Goal: Task Accomplishment & Management: Use online tool/utility

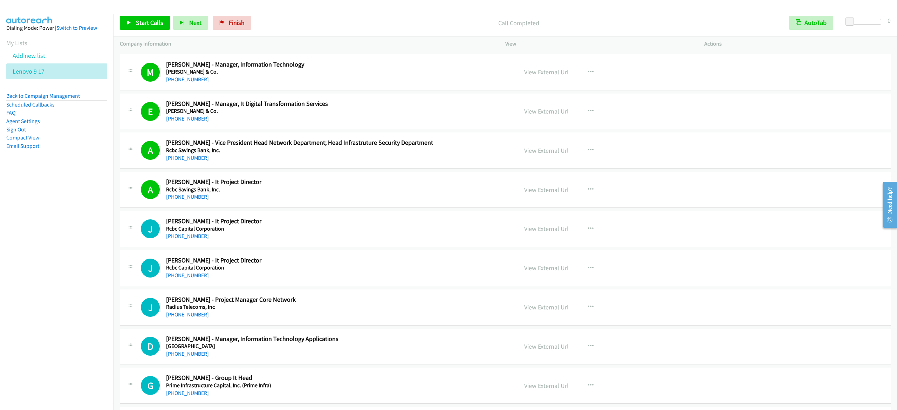
scroll to position [0, 6]
drag, startPoint x: 231, startPoint y: 22, endPoint x: 521, endPoint y: 71, distance: 294.9
click at [231, 22] on span "Finish" at bounding box center [237, 23] width 16 height 8
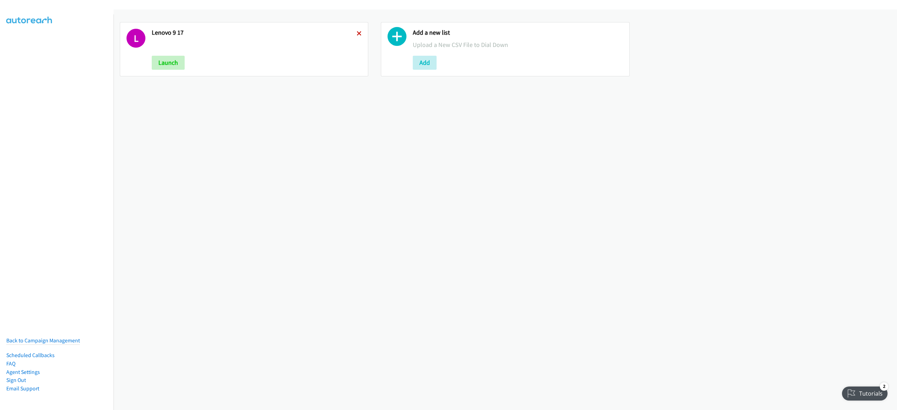
click at [357, 32] on icon at bounding box center [359, 34] width 5 height 5
click at [168, 64] on button "Add" at bounding box center [164, 63] width 24 height 14
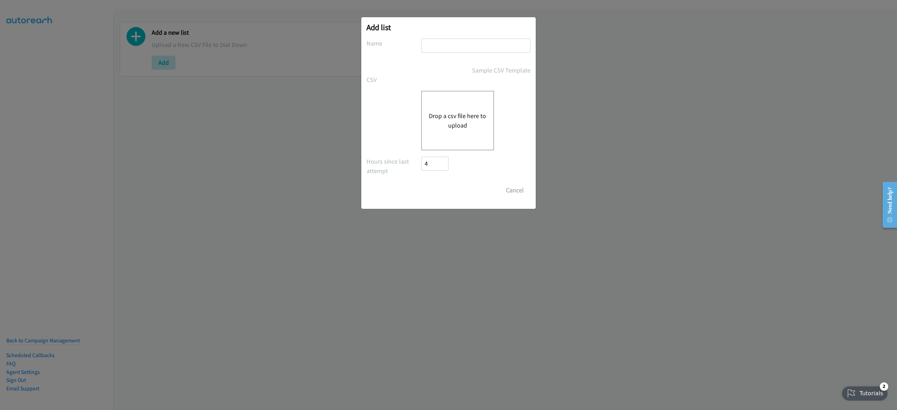
click at [476, 129] on button "Drop a csv file here to upload" at bounding box center [457, 120] width 57 height 19
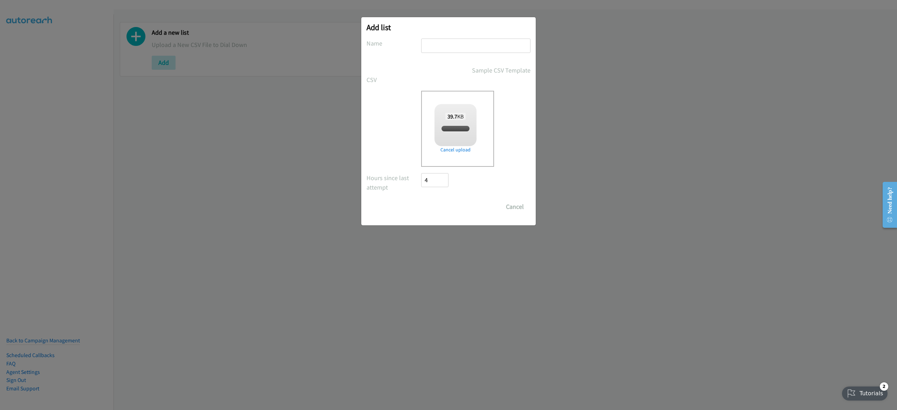
checkbox input "true"
click at [485, 46] on input "text" at bounding box center [475, 46] width 109 height 14
type input "le"
click at [682, 72] on div "Add list No phone fields were returned for that Report or List View Please uplo…" at bounding box center [448, 208] width 897 height 404
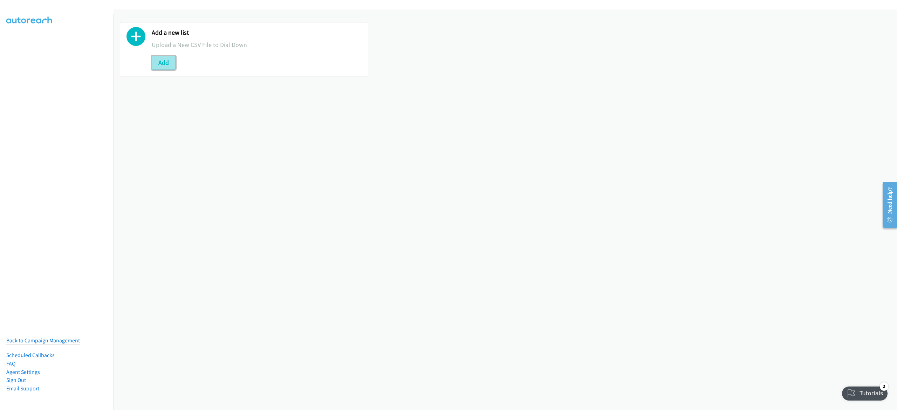
click at [166, 62] on button "Add" at bounding box center [164, 63] width 24 height 14
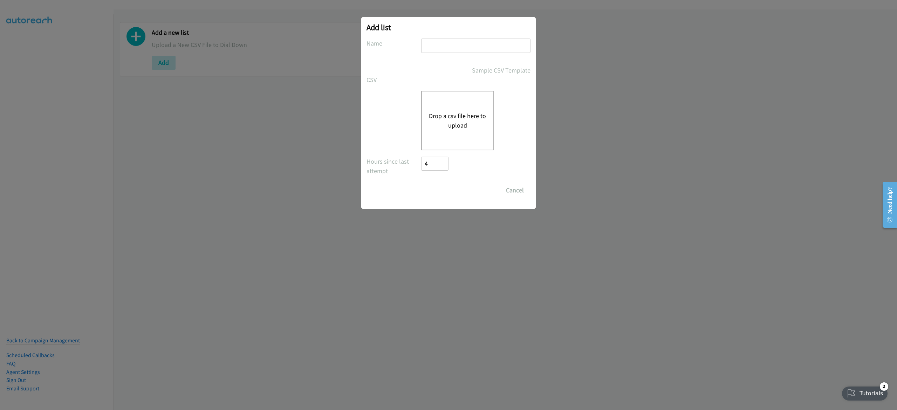
click at [473, 50] on input "text" at bounding box center [475, 46] width 109 height 14
type input "e"
type input "lenovo 9-17"
click at [457, 116] on button "Drop a csv file here to upload" at bounding box center [457, 120] width 57 height 19
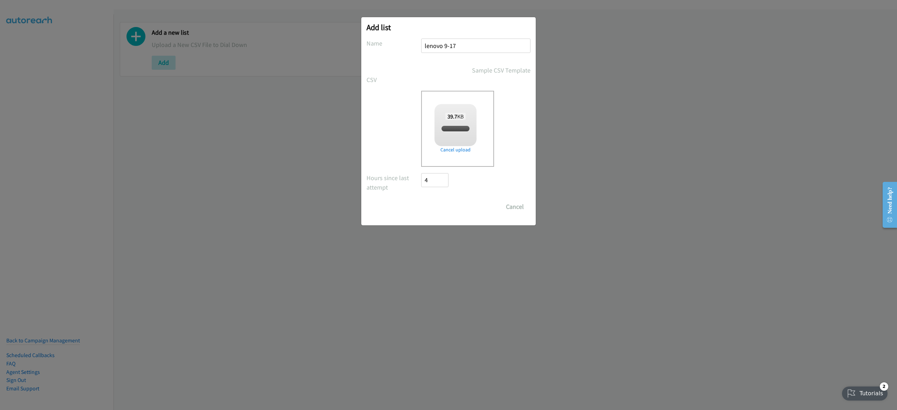
checkbox input "true"
click at [448, 205] on input "Save List" at bounding box center [439, 207] width 37 height 14
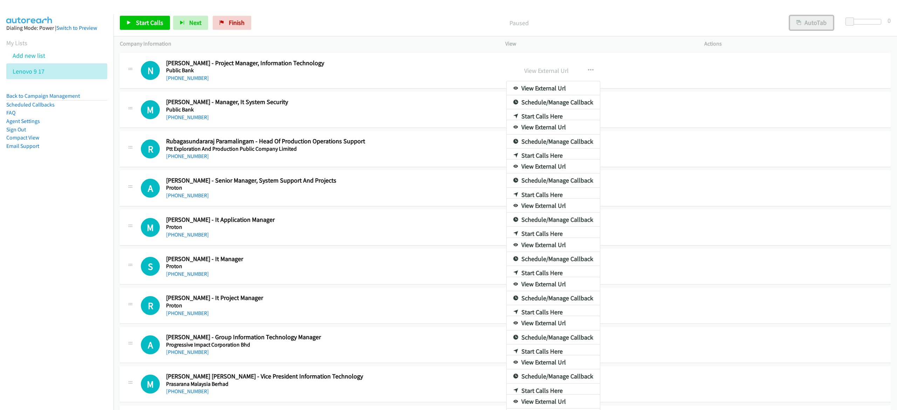
click at [811, 23] on button "AutoTab" at bounding box center [811, 23] width 43 height 14
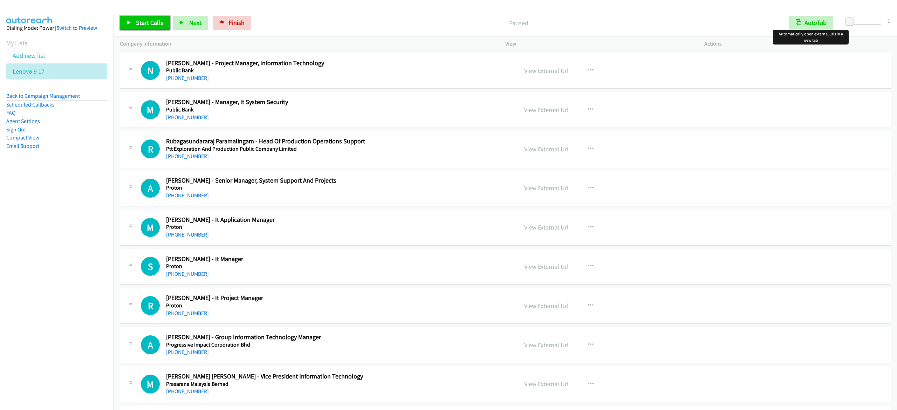
click at [160, 25] on span "Start Calls" at bounding box center [149, 23] width 27 height 8
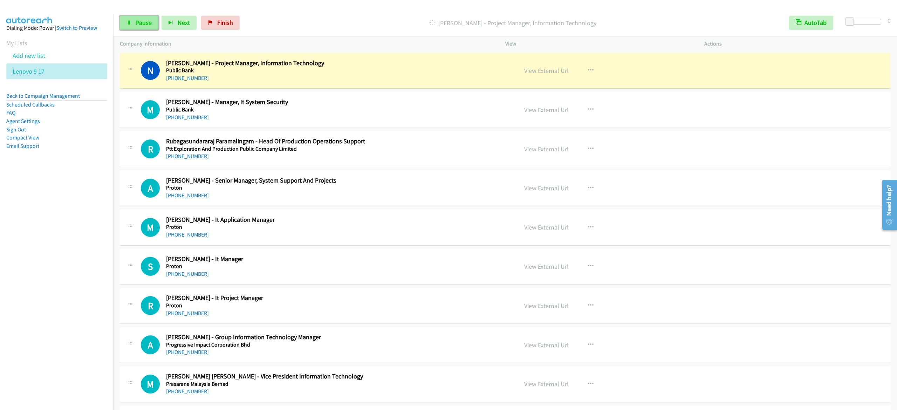
click at [142, 26] on span "Pause" at bounding box center [144, 23] width 16 height 8
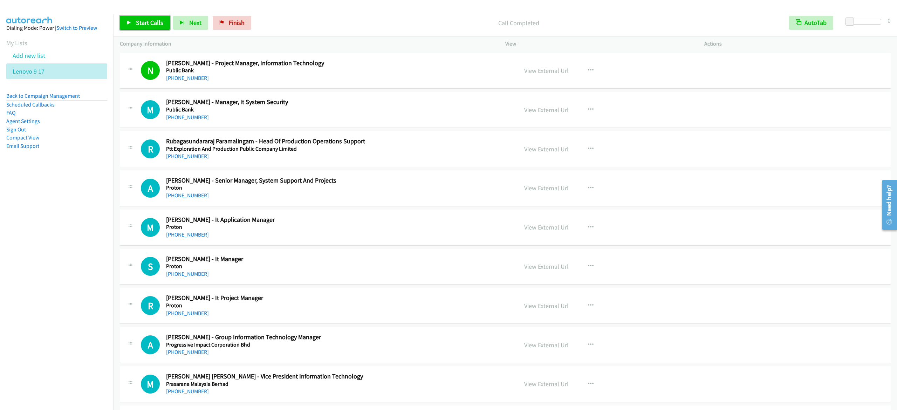
click at [146, 20] on span "Start Calls" at bounding box center [149, 23] width 27 height 8
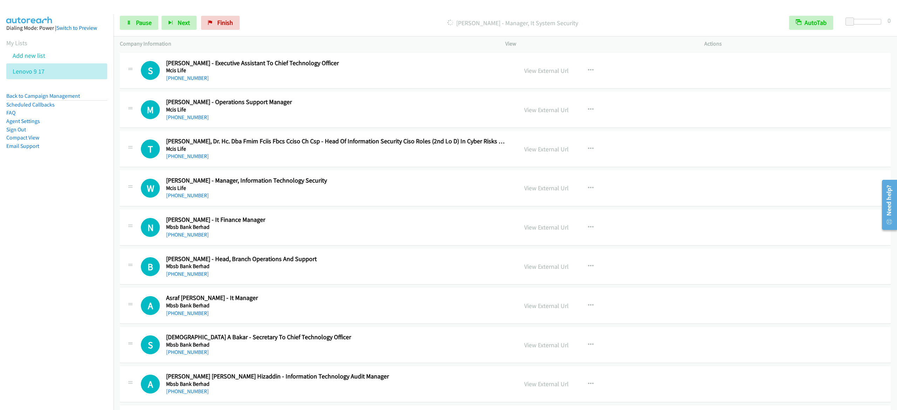
scroll to position [4624, 0]
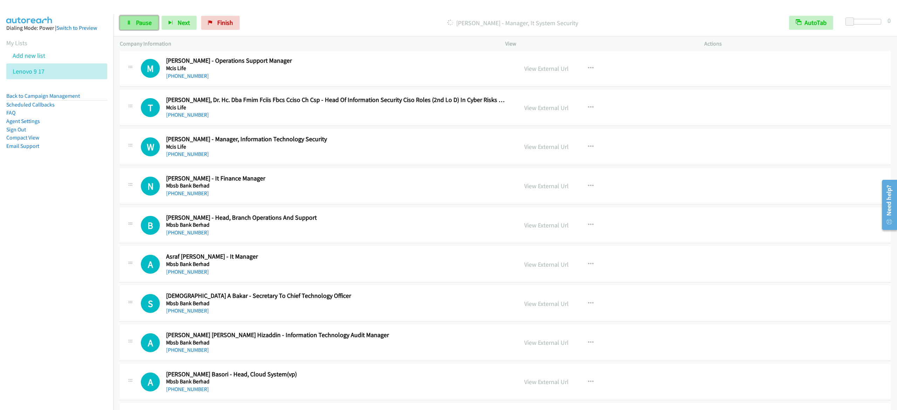
click at [146, 21] on span "Pause" at bounding box center [144, 23] width 16 height 8
click at [147, 25] on span "Start Calls" at bounding box center [149, 23] width 27 height 8
click at [146, 25] on span "Pause" at bounding box center [144, 23] width 16 height 8
click at [153, 21] on span "Start Calls" at bounding box center [149, 23] width 27 height 8
click at [147, 26] on span "Pause" at bounding box center [144, 23] width 16 height 8
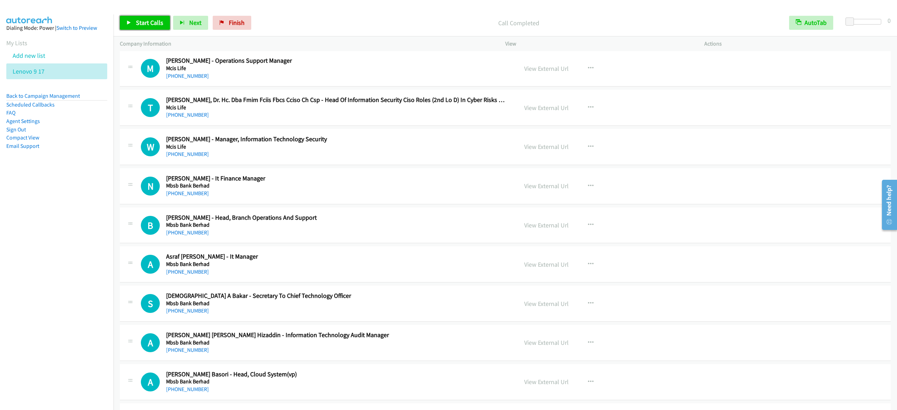
click at [150, 26] on span "Start Calls" at bounding box center [149, 23] width 27 height 8
click at [137, 22] on span "Pause" at bounding box center [144, 23] width 16 height 8
click at [145, 22] on span "Start Calls" at bounding box center [149, 23] width 27 height 8
drag, startPoint x: 395, startPoint y: 18, endPoint x: 407, endPoint y: 12, distance: 12.9
click at [395, 18] on p "Dialing Desmond Law - Head, It International" at bounding box center [512, 22] width 527 height 9
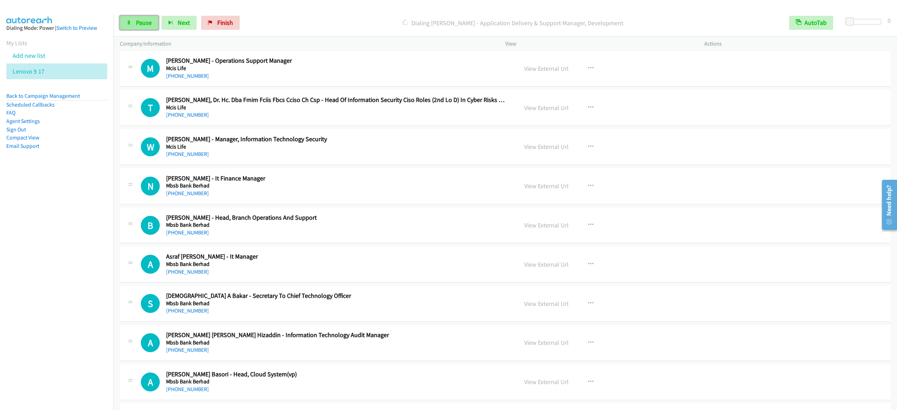
click at [145, 21] on span "Pause" at bounding box center [144, 23] width 16 height 8
click at [144, 23] on span "Start Calls" at bounding box center [149, 23] width 27 height 8
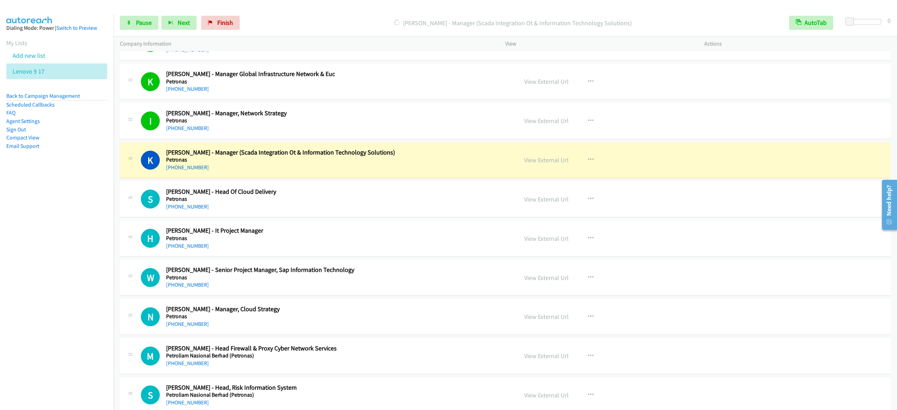
scroll to position [1822, 0]
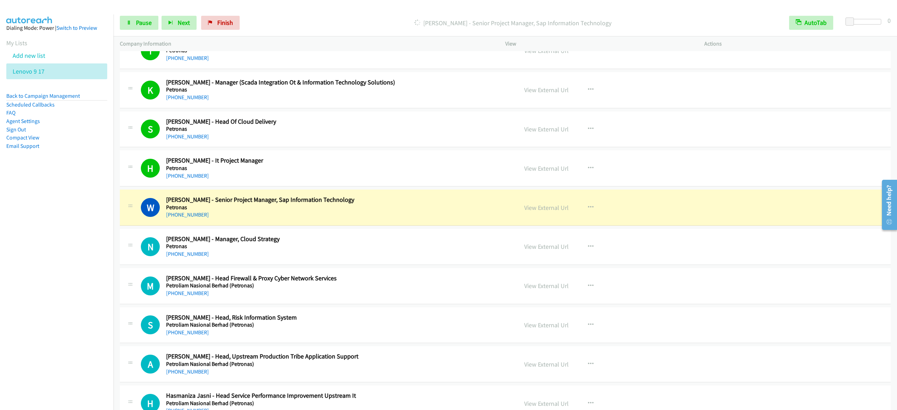
drag, startPoint x: 590, startPoint y: 10, endPoint x: 606, endPoint y: 1, distance: 18.2
click at [590, 10] on div "Start Calls Pause Next Finish Dialing Wan Ibrahim - Senior Project Manager, Sap…" at bounding box center [504, 22] width 783 height 27
click at [129, 28] on link "Pause" at bounding box center [139, 23] width 39 height 14
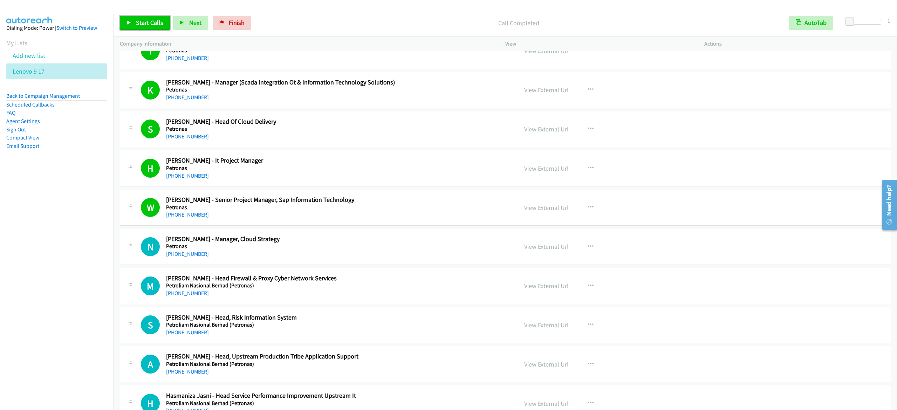
click at [134, 25] on link "Start Calls" at bounding box center [145, 23] width 50 height 14
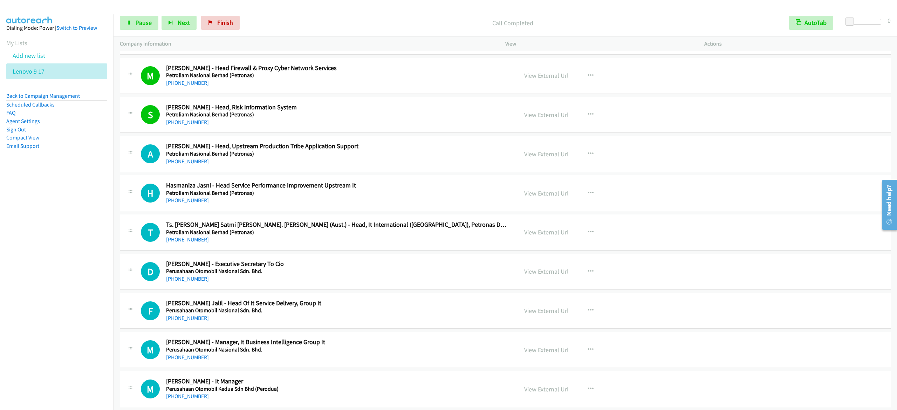
scroll to position [2102, 0]
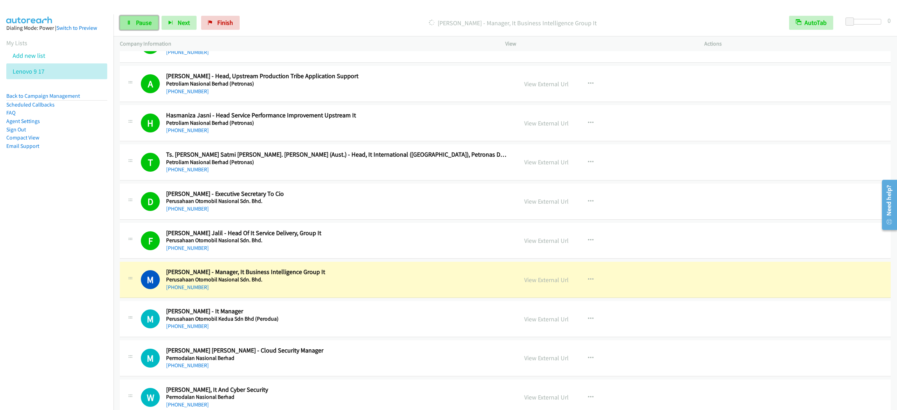
click at [150, 24] on span "Pause" at bounding box center [144, 23] width 16 height 8
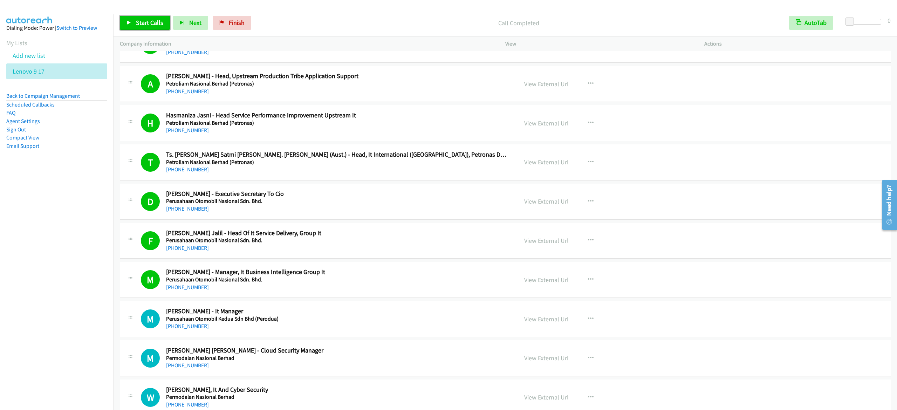
click at [144, 24] on span "Start Calls" at bounding box center [149, 23] width 27 height 8
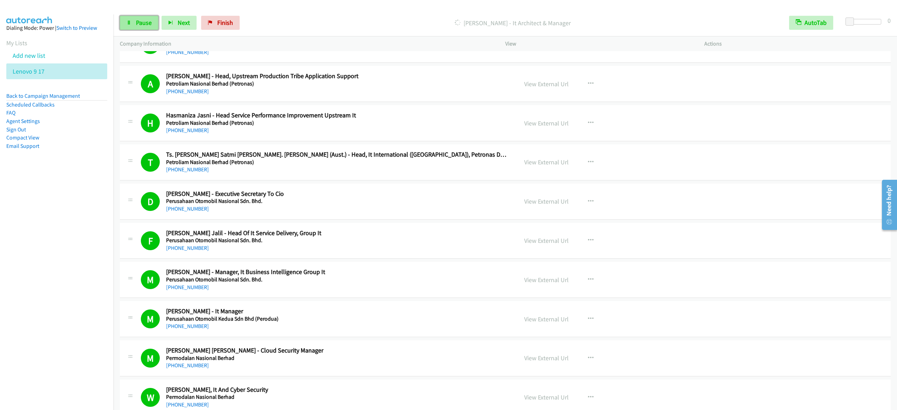
click at [151, 23] on span "Pause" at bounding box center [144, 23] width 16 height 8
click at [160, 13] on div "Start Calls Pause Next Finish Call Completed AutoTab AutoTab 0" at bounding box center [504, 22] width 783 height 27
click at [155, 21] on span "Start Calls" at bounding box center [149, 23] width 27 height 8
drag, startPoint x: 145, startPoint y: 22, endPoint x: 149, endPoint y: 18, distance: 6.0
click at [145, 22] on span "Pause" at bounding box center [144, 23] width 16 height 8
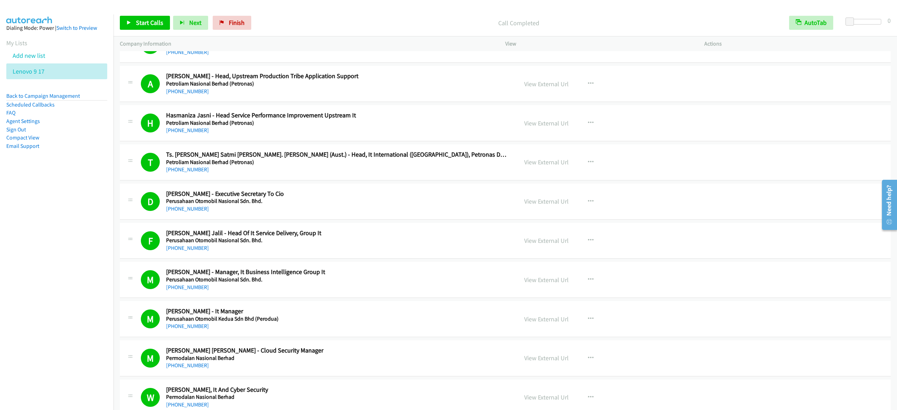
drag, startPoint x: 895, startPoint y: 200, endPoint x: 865, endPoint y: 285, distance: 90.2
click at [877, 233] on html "Need help? Resource Center AutoReach Help Help Get the help you need from our k…" at bounding box center [887, 205] width 20 height 56
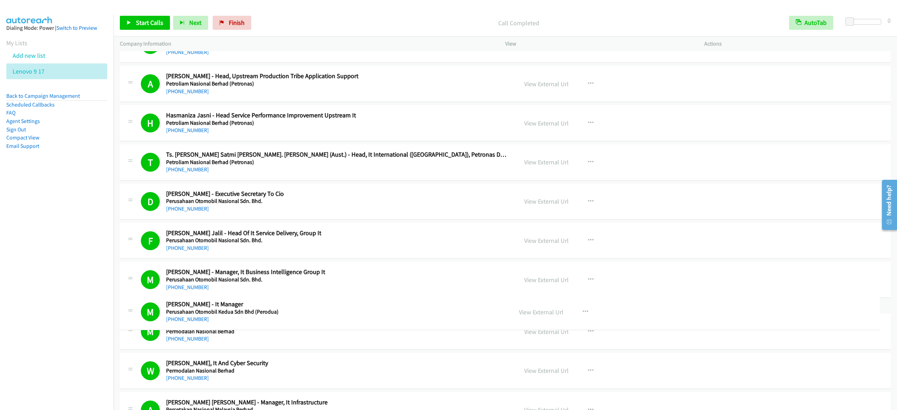
drag, startPoint x: 896, startPoint y: 326, endPoint x: 606, endPoint y: 291, distance: 292.6
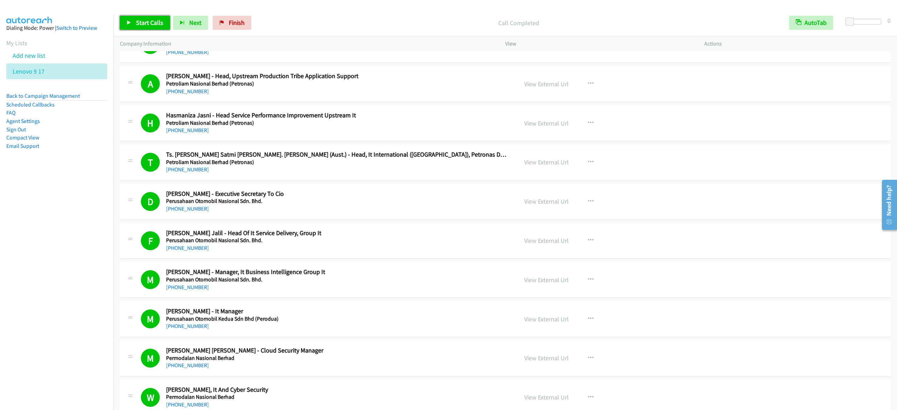
click at [137, 27] on link "Start Calls" at bounding box center [145, 23] width 50 height 14
click at [151, 25] on span "Pause" at bounding box center [144, 23] width 16 height 8
click at [138, 15] on div "Start Calls Pause Next Finish Call Completed AutoTab AutoTab 0" at bounding box center [504, 22] width 783 height 27
click at [140, 16] on link "Start Calls" at bounding box center [145, 23] width 50 height 14
click at [141, 15] on div "Start Calls Pause Next Finish Call Completed AutoTab AutoTab 0" at bounding box center [504, 22] width 783 height 27
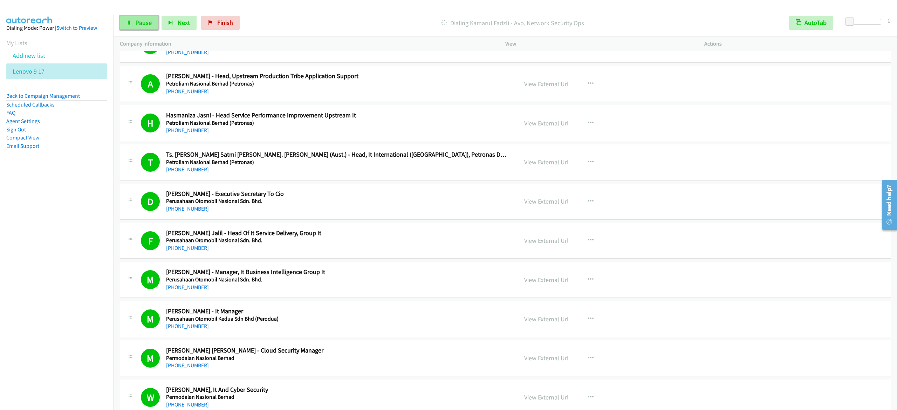
click at [144, 19] on span "Pause" at bounding box center [144, 23] width 16 height 8
click at [135, 20] on link "Start Calls" at bounding box center [145, 23] width 50 height 14
click at [145, 22] on span "Pause" at bounding box center [144, 23] width 16 height 8
click at [143, 20] on span "Start Calls" at bounding box center [149, 23] width 27 height 8
click at [126, 15] on div "Start Calls Pause Next Finish Dialing Mohamed Sulaiman Sultan Suhaibuddeen - Ch…" at bounding box center [504, 22] width 783 height 27
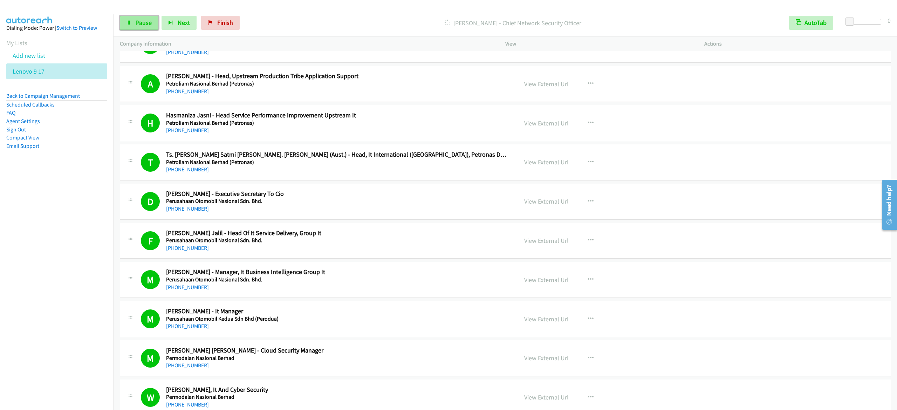
click at [126, 23] on link "Pause" at bounding box center [139, 23] width 39 height 14
click at [142, 21] on span "Start Calls" at bounding box center [149, 23] width 27 height 8
drag, startPoint x: 158, startPoint y: 22, endPoint x: 150, endPoint y: 22, distance: 8.1
click at [158, 23] on div "Start Calls Pause Next Finish" at bounding box center [181, 23] width 123 height 14
click at [149, 22] on span "Pause" at bounding box center [144, 23] width 16 height 8
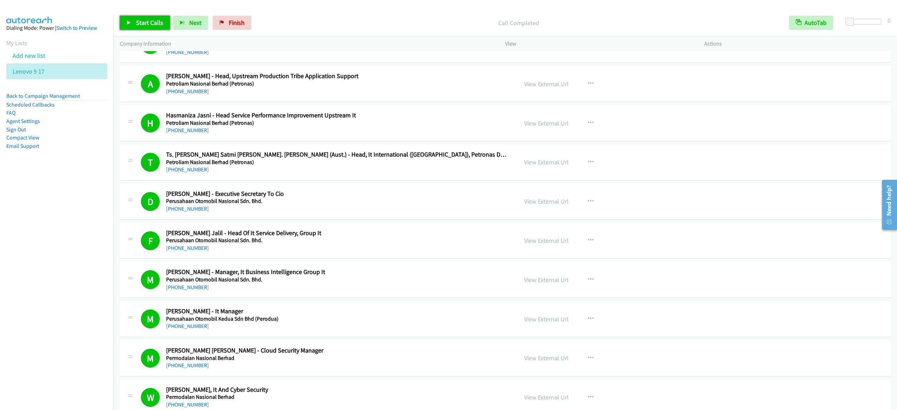
click at [132, 23] on link "Start Calls" at bounding box center [145, 23] width 50 height 14
click at [136, 25] on span "Pause" at bounding box center [144, 23] width 16 height 8
click at [149, 25] on span "Start Calls" at bounding box center [149, 23] width 27 height 8
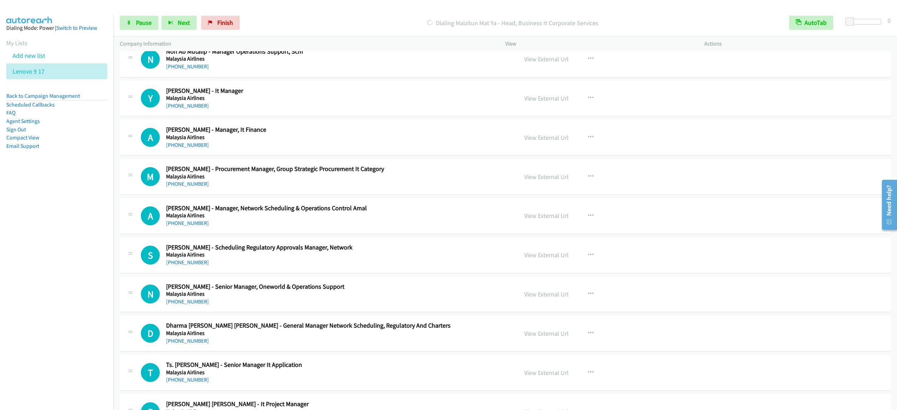
scroll to position [6586, 0]
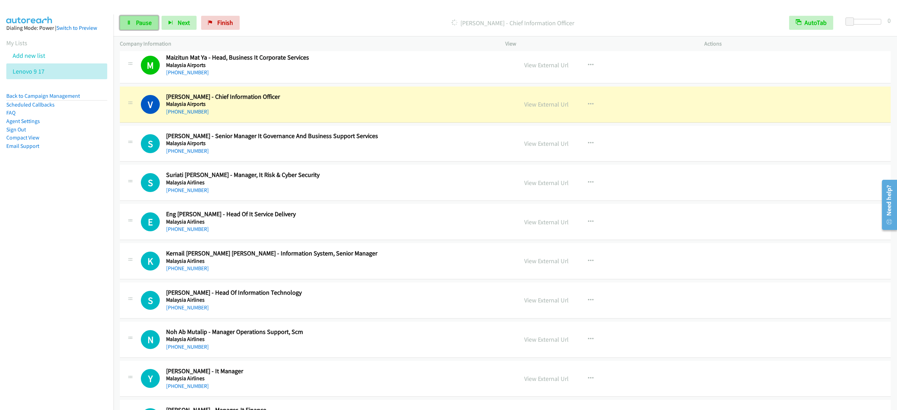
click at [140, 22] on span "Pause" at bounding box center [144, 23] width 16 height 8
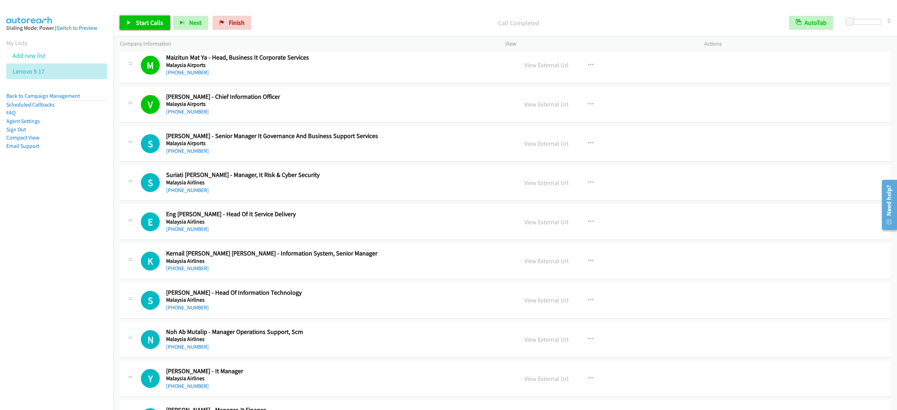
click at [150, 22] on span "Start Calls" at bounding box center [149, 23] width 27 height 8
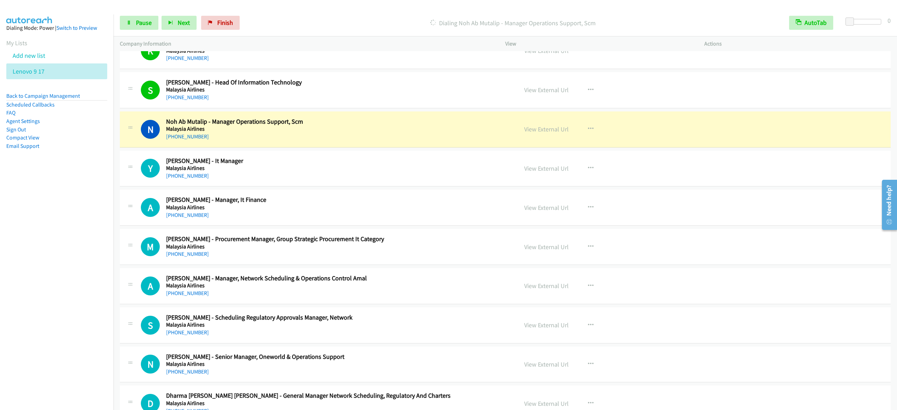
scroll to position [6866, 0]
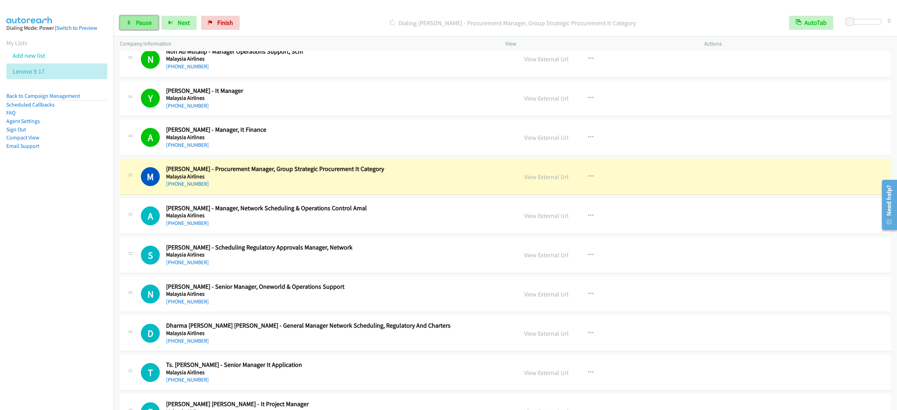
click at [144, 24] on span "Pause" at bounding box center [144, 23] width 16 height 8
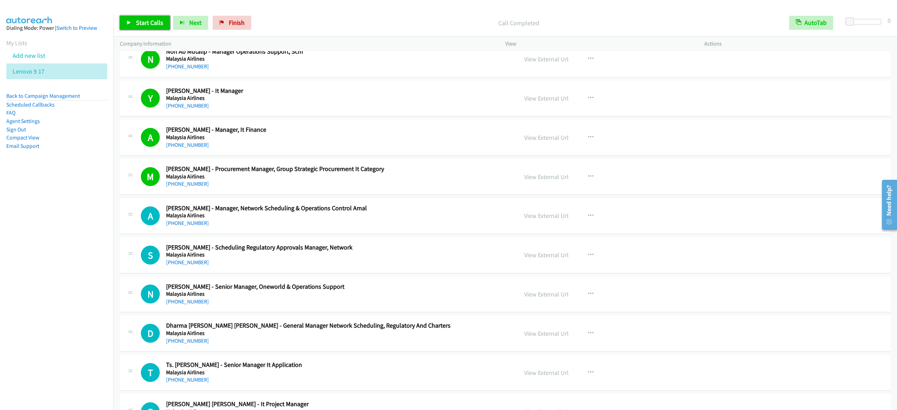
click at [156, 26] on span "Start Calls" at bounding box center [149, 23] width 27 height 8
click at [135, 29] on link "Pause" at bounding box center [139, 23] width 39 height 14
click at [155, 25] on span "Start Calls" at bounding box center [149, 23] width 27 height 8
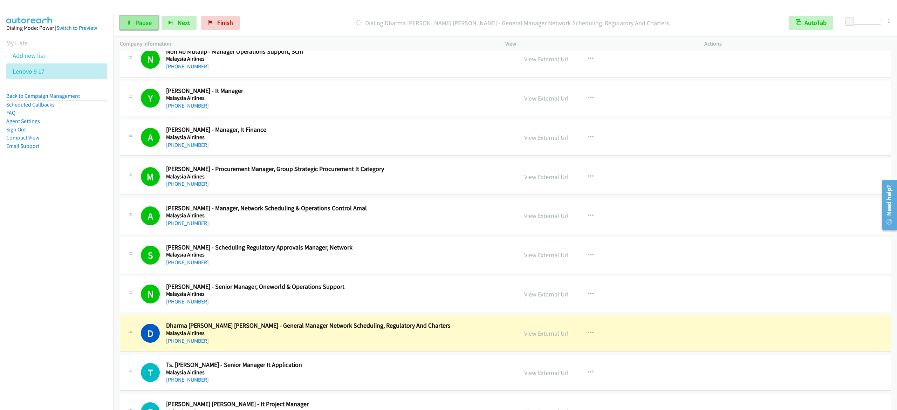
click at [152, 21] on link "Pause" at bounding box center [139, 23] width 39 height 14
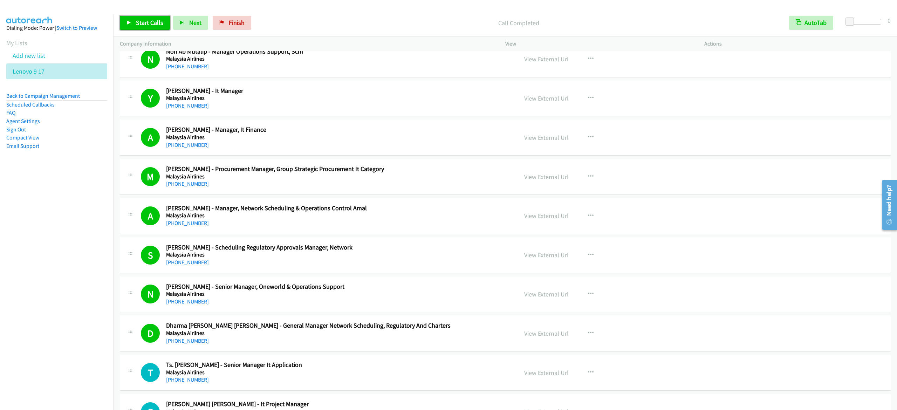
click at [153, 22] on span "Start Calls" at bounding box center [149, 23] width 27 height 8
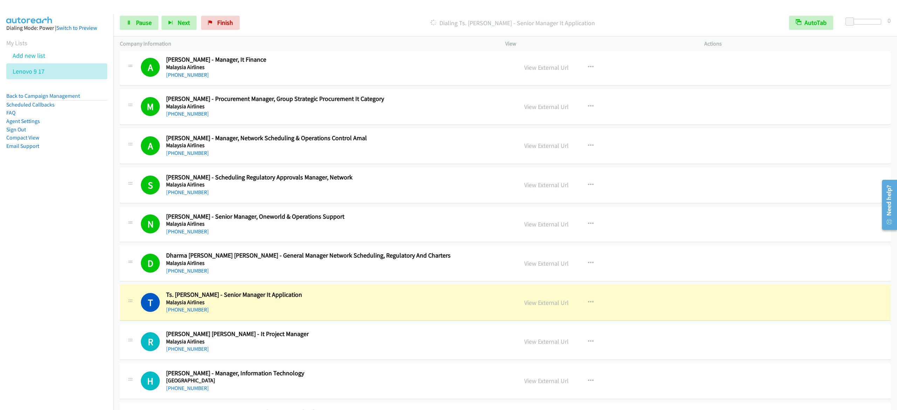
scroll to position [7006, 0]
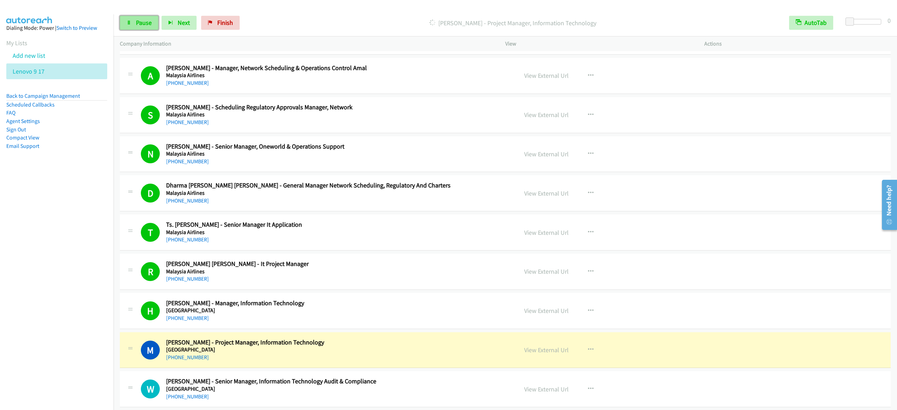
click at [149, 19] on span "Pause" at bounding box center [144, 23] width 16 height 8
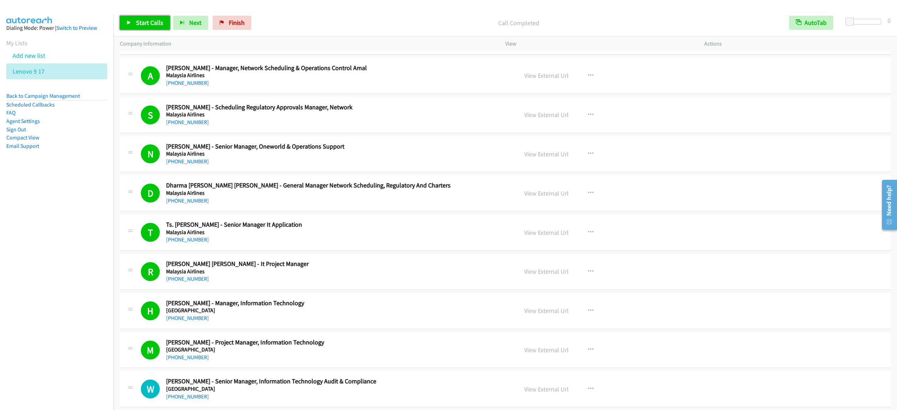
click at [133, 22] on link "Start Calls" at bounding box center [145, 23] width 50 height 14
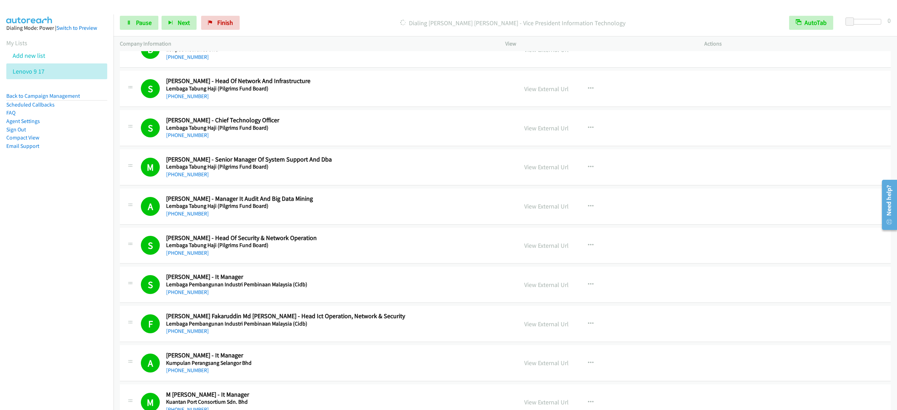
scroll to position [7591, 0]
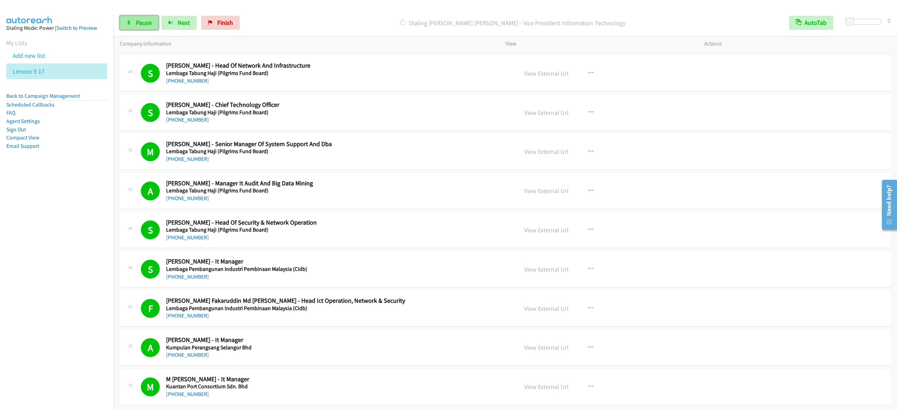
click at [122, 24] on link "Pause" at bounding box center [139, 23] width 39 height 14
click at [122, 24] on link "Start Calls" at bounding box center [145, 23] width 50 height 14
click at [217, 23] on span "Finish" at bounding box center [225, 23] width 16 height 8
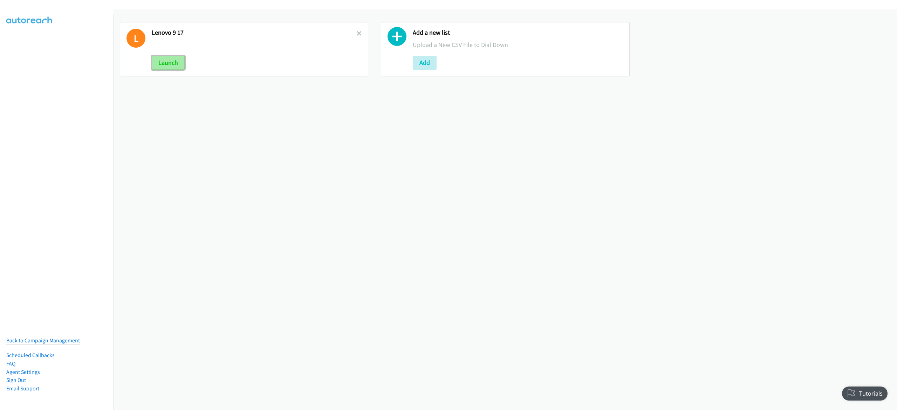
click at [168, 65] on button "Launch" at bounding box center [168, 63] width 33 height 14
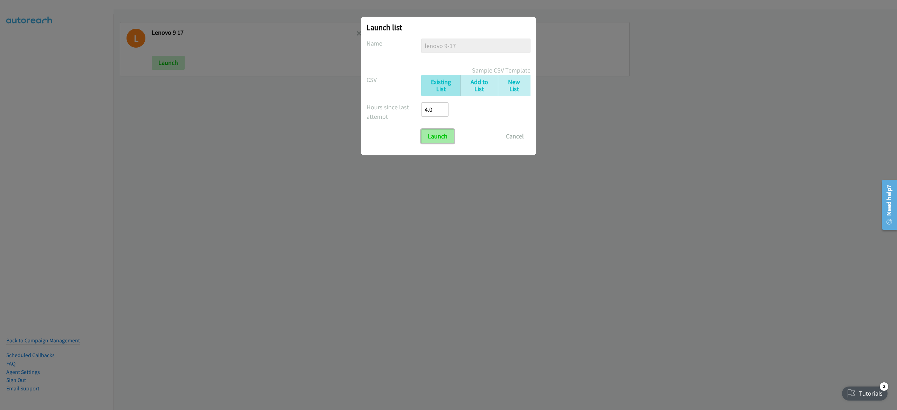
click at [432, 140] on input "Launch" at bounding box center [437, 136] width 33 height 14
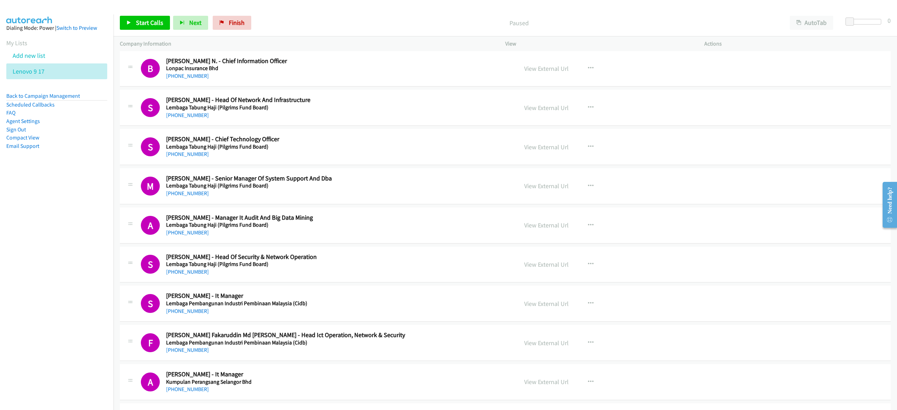
scroll to position [7591, 0]
